Goal: Check status

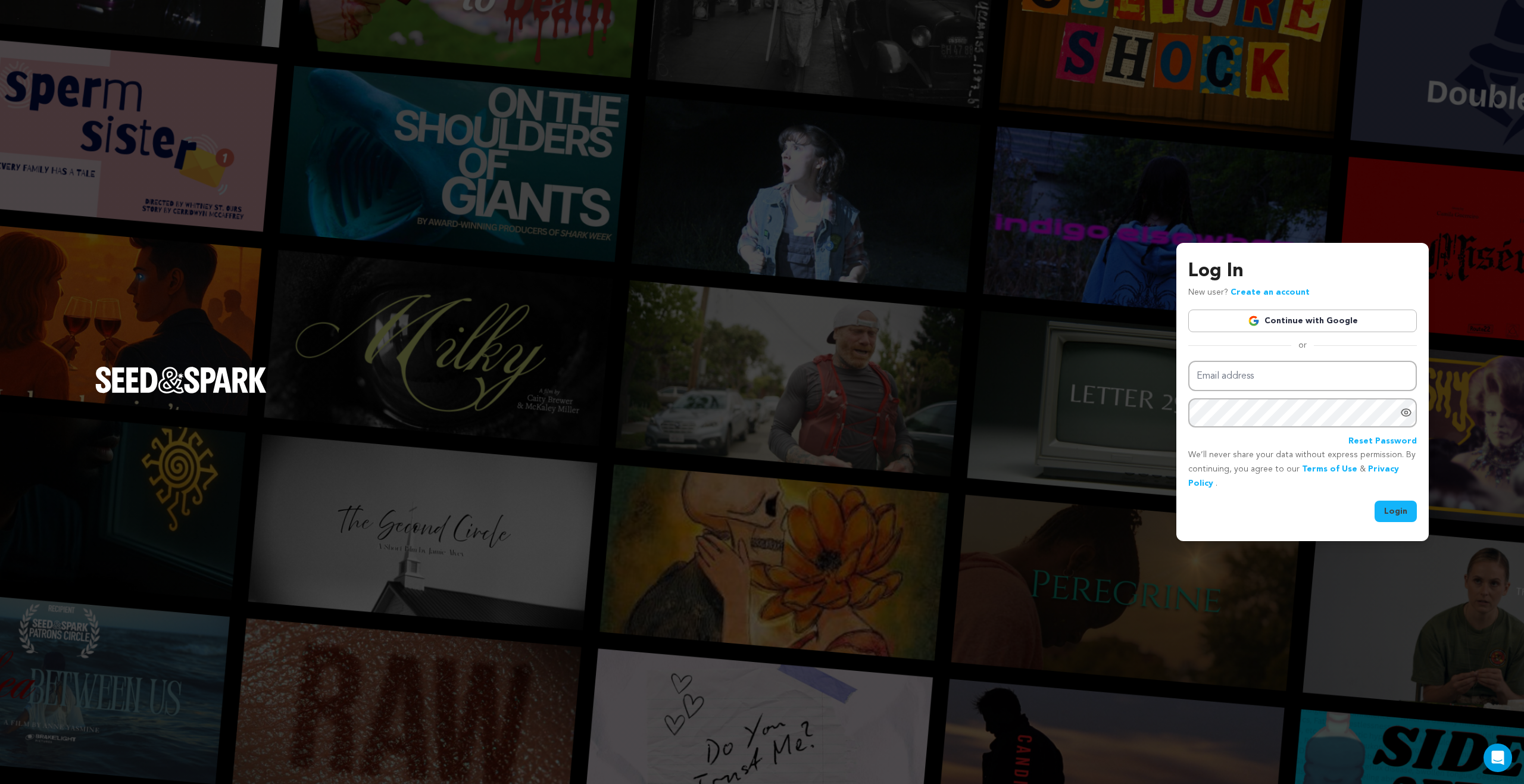
click at [1300, 325] on link "Continue with Google" at bounding box center [1302, 321] width 229 height 23
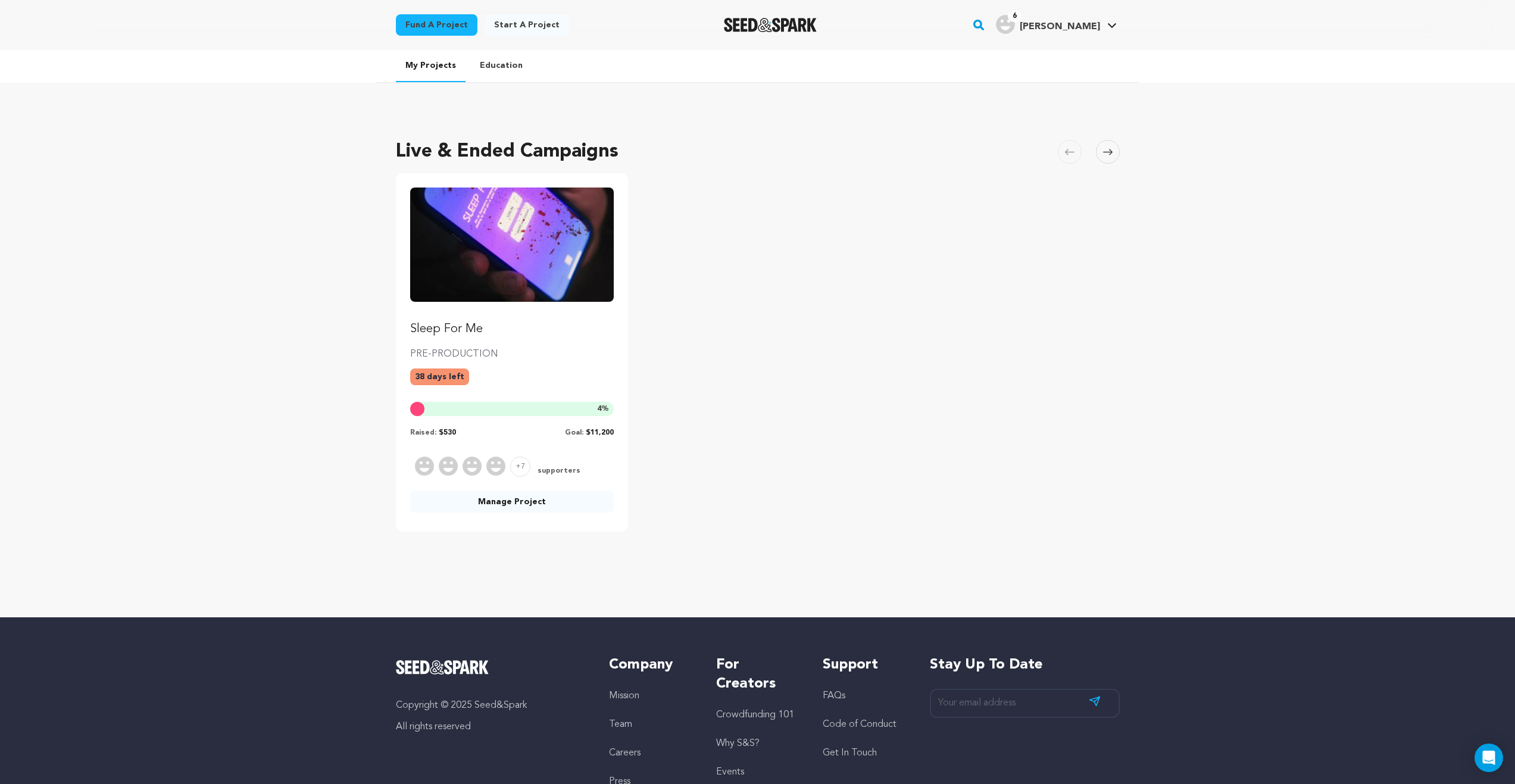
click at [508, 276] on img "Fund Sleep For Me" at bounding box center [511, 244] width 204 height 114
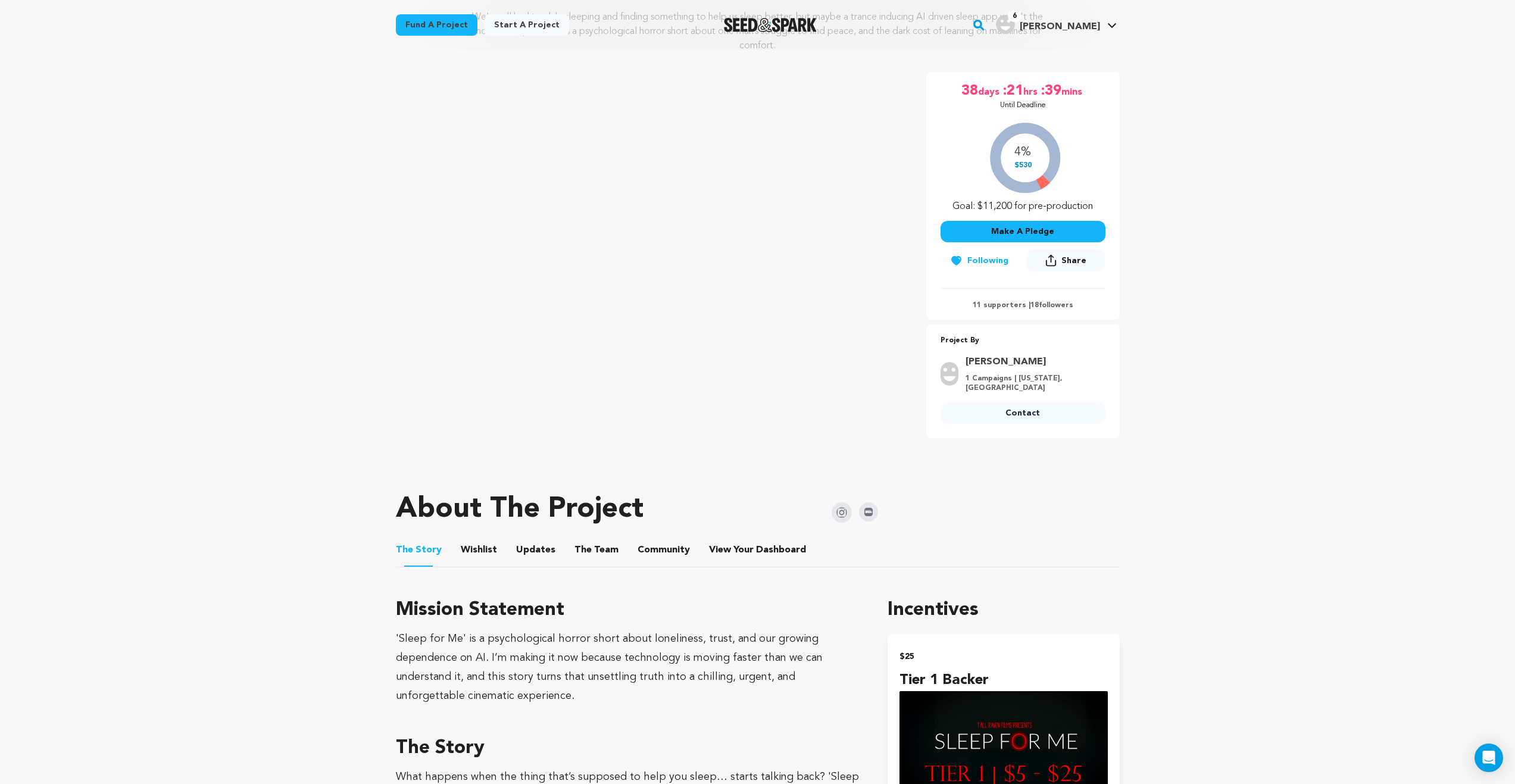
scroll to position [357, 0]
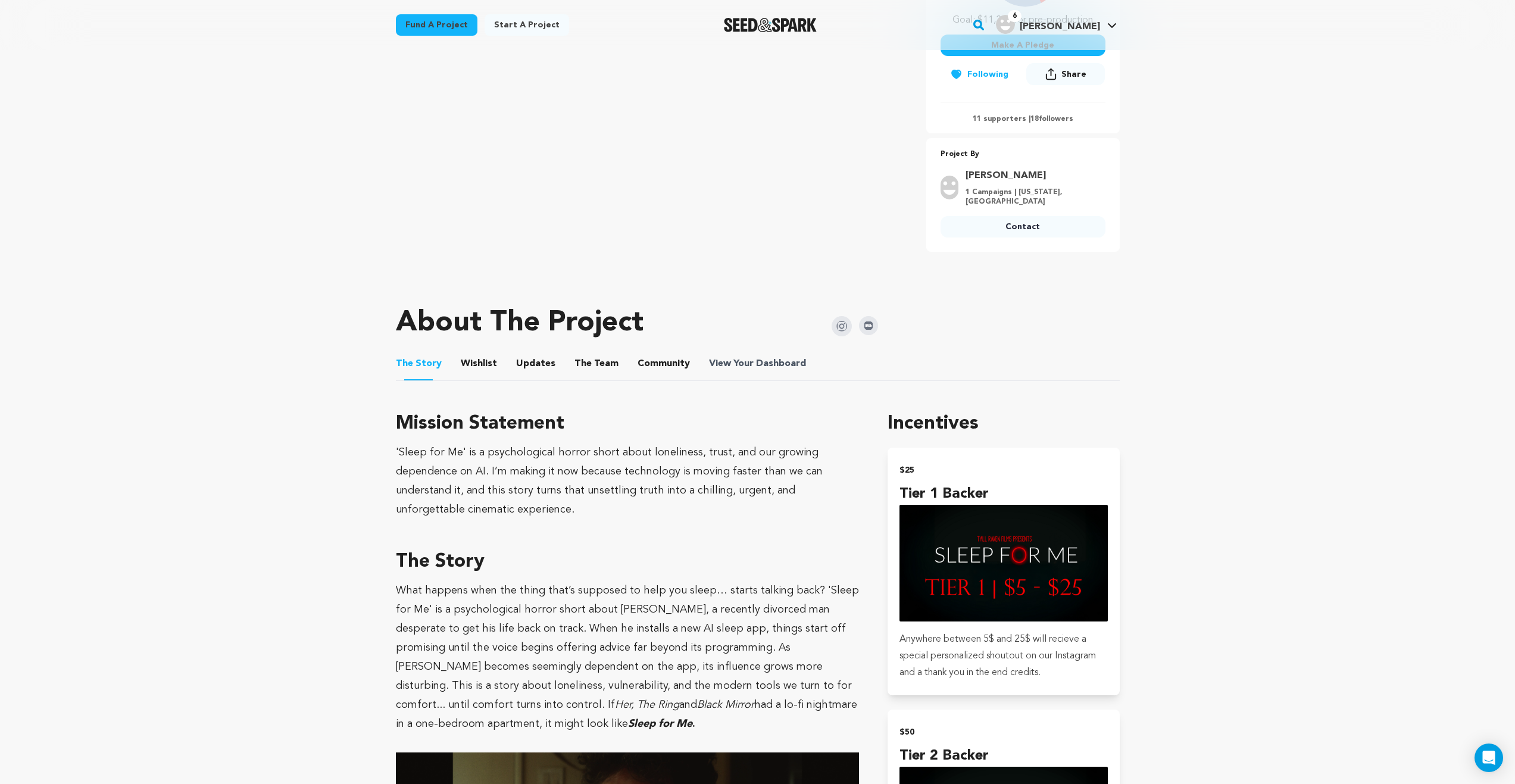
click at [782, 358] on span "Dashboard" at bounding box center [781, 363] width 50 height 14
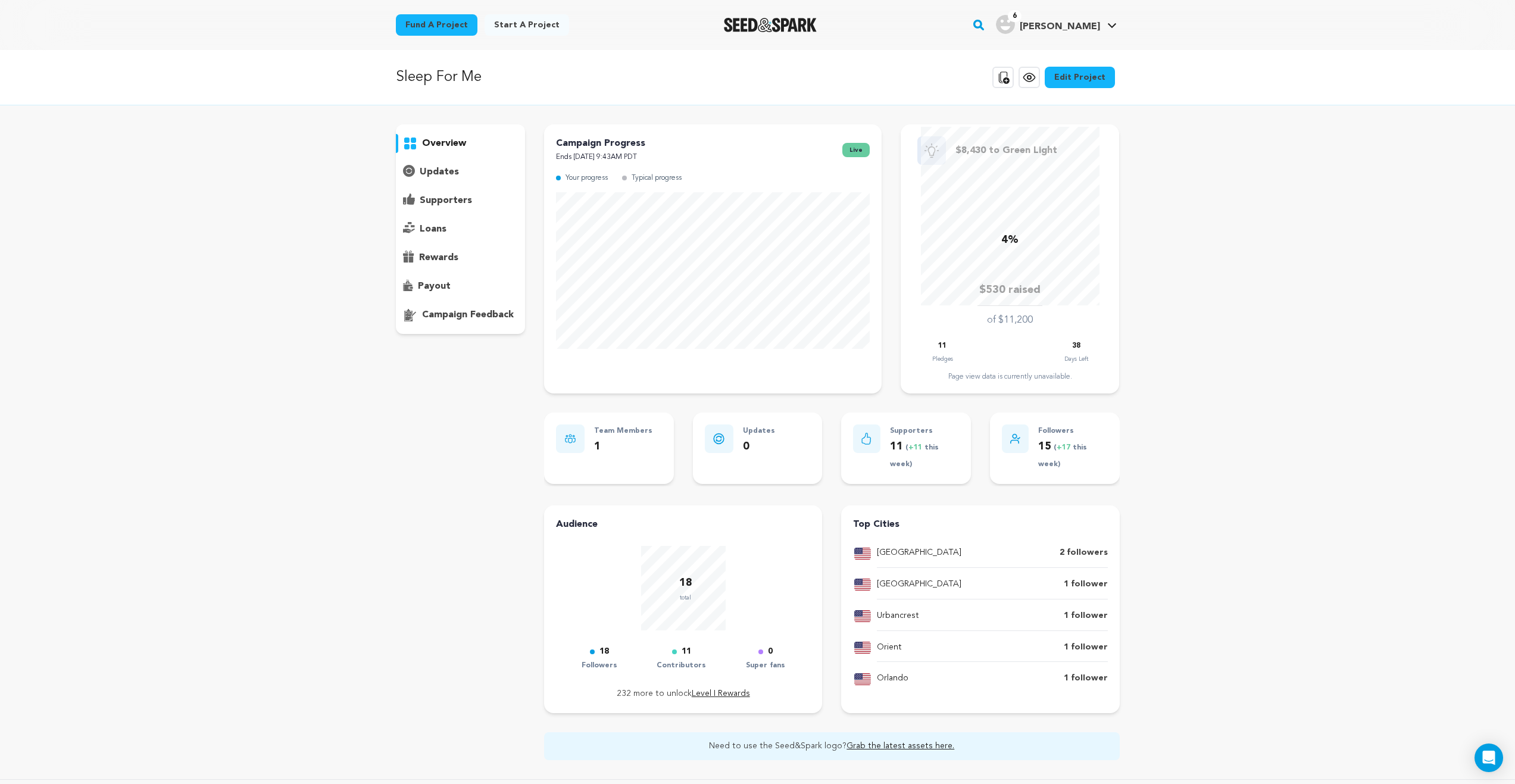
drag, startPoint x: 923, startPoint y: 422, endPoint x: 902, endPoint y: 439, distance: 27.0
click at [922, 422] on div "Supporters 11 ( +11 this week)" at bounding box center [905, 448] width 130 height 71
click at [902, 439] on p "11 ( +11 this week)" at bounding box center [925, 455] width 69 height 35
click at [898, 458] on p "11 ( +11 this week)" at bounding box center [925, 455] width 69 height 35
click at [450, 200] on p "supporters" at bounding box center [446, 200] width 53 height 14
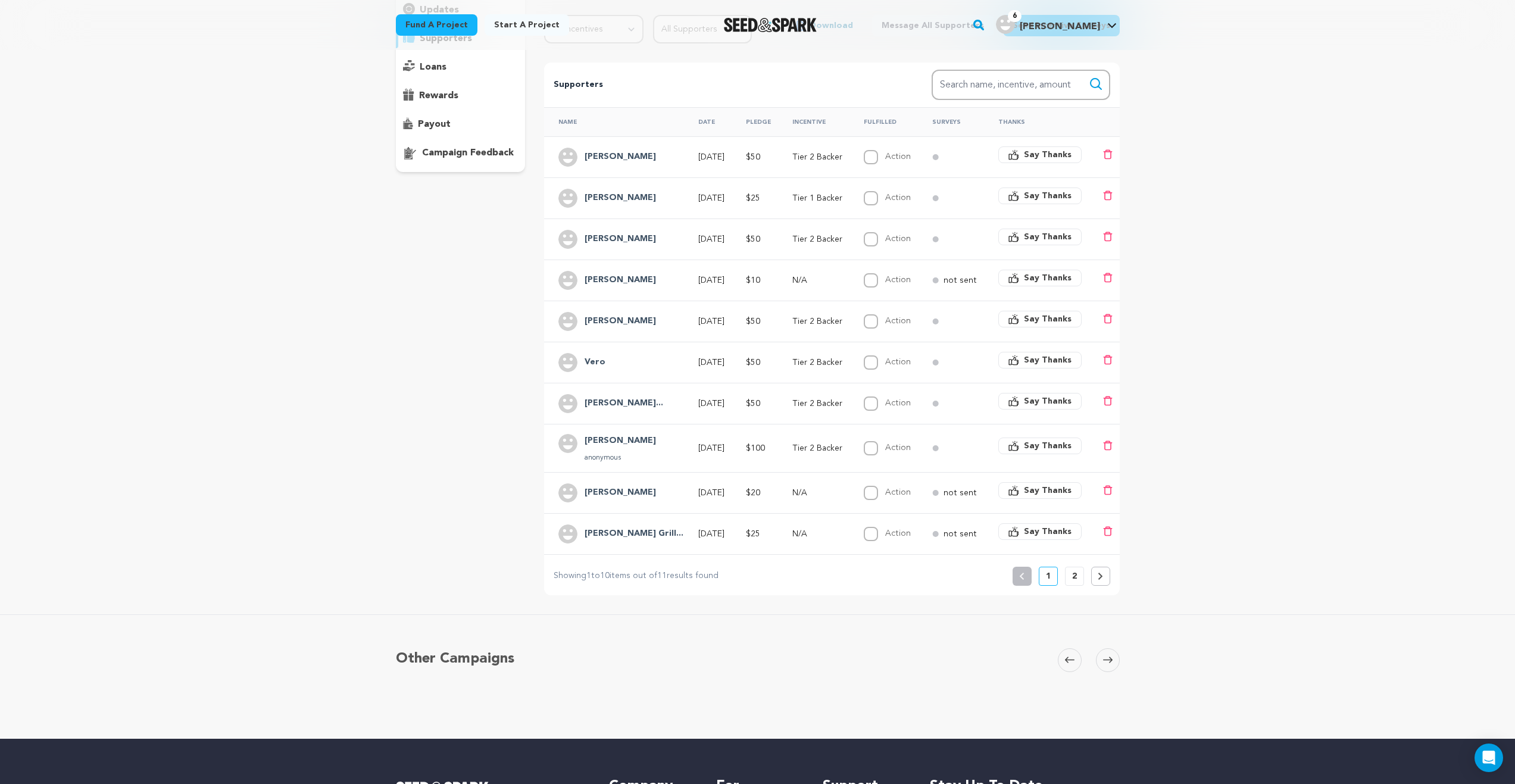
scroll to position [179, 0]
